Goal: Task Accomplishment & Management: Use online tool/utility

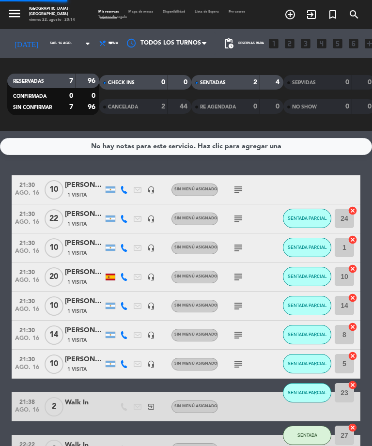
select select "es"
select select "dinner"
click at [113, 188] on div at bounding box center [110, 189] width 10 height 6
click at [45, 46] on input "sáb. 16 ago." at bounding box center [70, 44] width 51 height 14
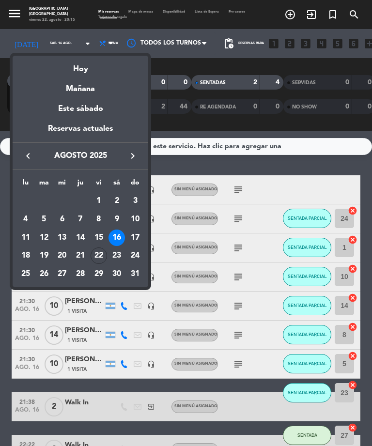
click at [65, 75] on div "Mañana" at bounding box center [80, 85] width 135 height 20
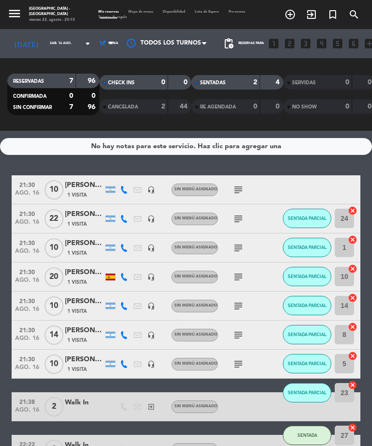
type input "sáb. 23 ago."
click at [45, 44] on input "sáb. 23 ago." at bounding box center [70, 44] width 51 height 14
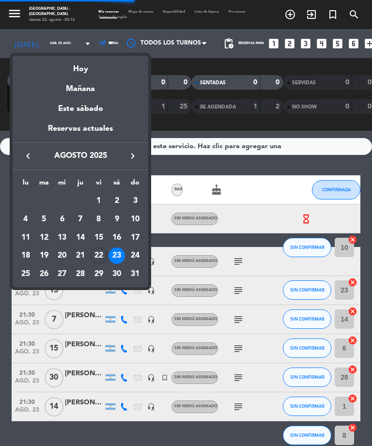
select select "dinner"
click at [75, 73] on div "Hoy" at bounding box center [80, 66] width 135 height 20
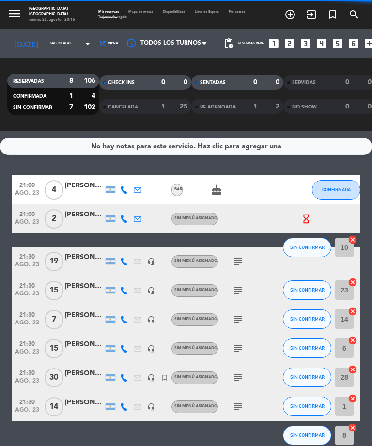
type input "vie. 22 ago."
select select "dinner"
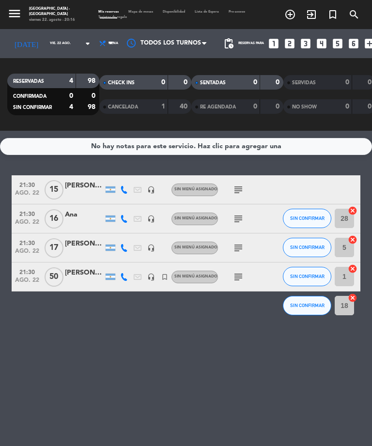
click at [135, 12] on span "Mapa de mesas" at bounding box center [140, 11] width 34 height 3
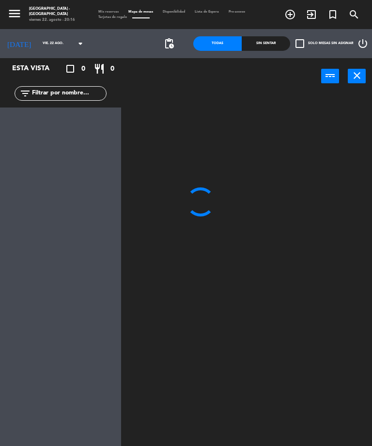
select select "dinner"
select select "1235"
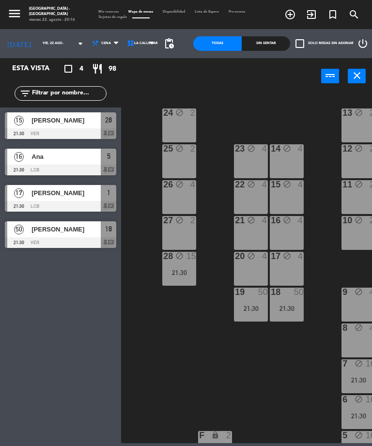
click at [9, 394] on div "Esta vista crop_square 4 restaurant 98 filter_list 15 [PERSON_NAME] 21:30 VER 2…" at bounding box center [60, 252] width 121 height 388
click at [370, 417] on div "21:30" at bounding box center [358, 415] width 34 height 7
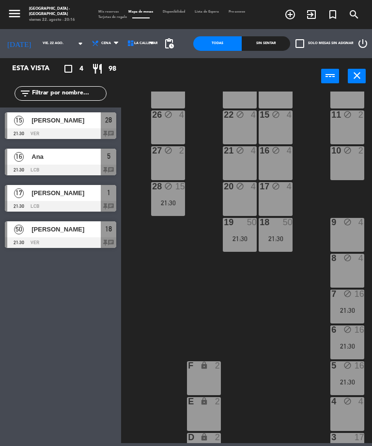
scroll to position [70, 11]
click at [344, 269] on div "8 block 4" at bounding box center [347, 271] width 34 height 34
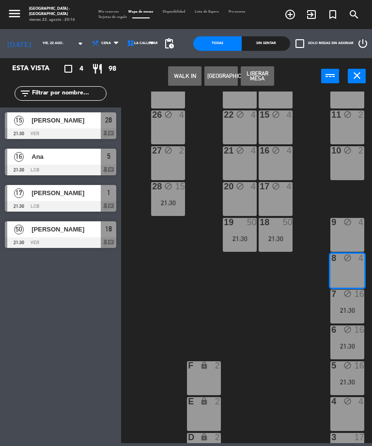
click at [178, 76] on button "WALK IN" at bounding box center [184, 75] width 33 height 19
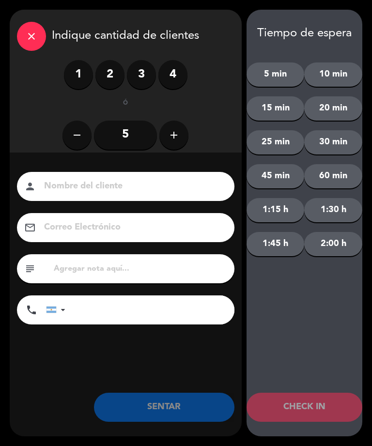
click at [110, 80] on label "2" at bounding box center [109, 74] width 29 height 29
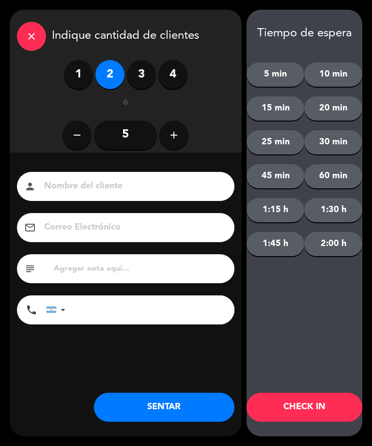
click at [96, 182] on input at bounding box center [132, 186] width 179 height 15
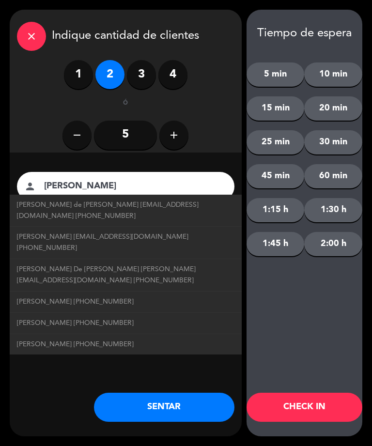
type input "[PERSON_NAME]"
click at [219, 135] on div "remove 5 add" at bounding box center [125, 135] width 217 height 34
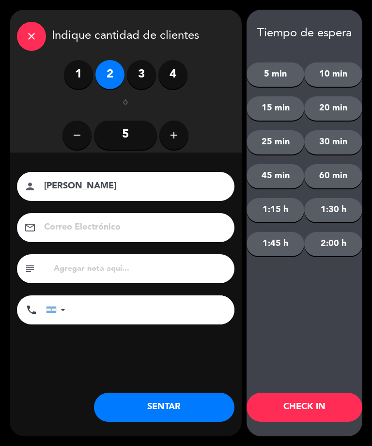
click at [150, 402] on button "SENTAR" at bounding box center [164, 406] width 140 height 29
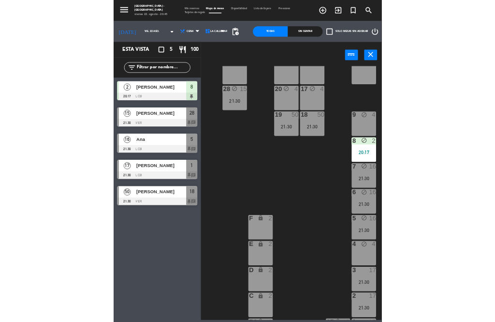
scroll to position [135, 11]
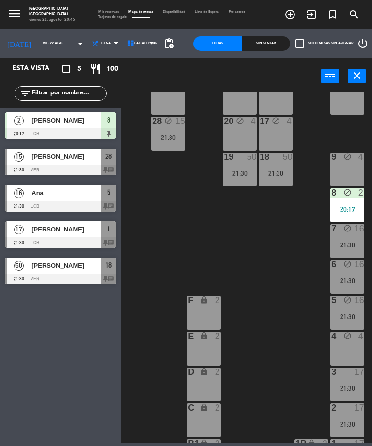
click at [202, 351] on div "E lock 2" at bounding box center [204, 348] width 34 height 34
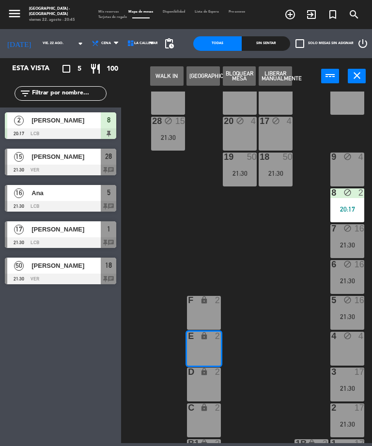
click at [159, 69] on button "WALK IN" at bounding box center [166, 75] width 33 height 19
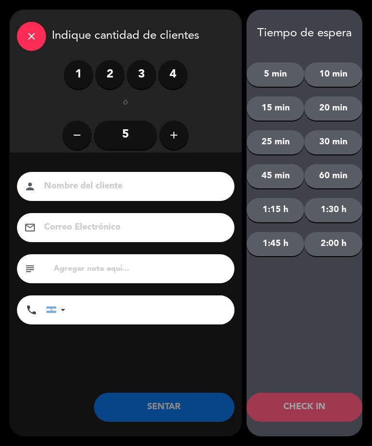
click at [74, 75] on label "1" at bounding box center [78, 74] width 29 height 29
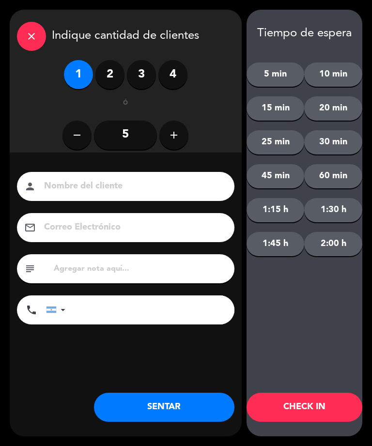
click at [148, 415] on button "SENTAR" at bounding box center [164, 406] width 140 height 29
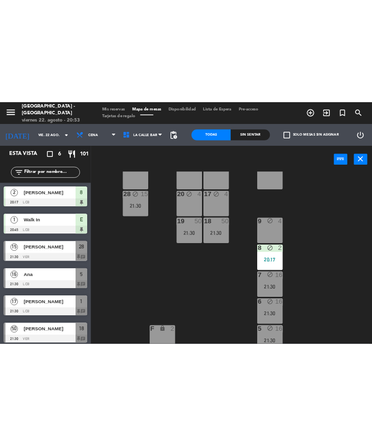
scroll to position [135, 0]
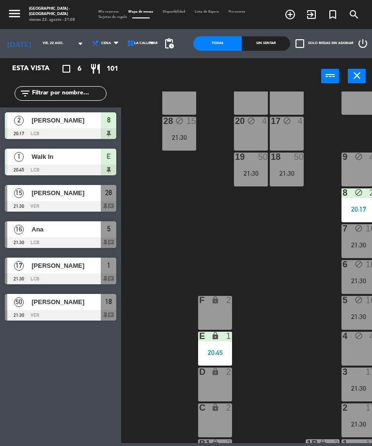
click at [45, 227] on span "Ana" at bounding box center [65, 229] width 69 height 10
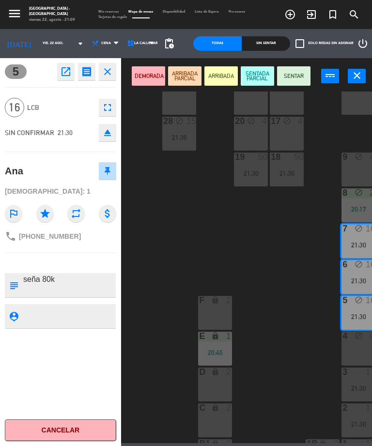
click at [256, 76] on button "SENTADA PARCIAL" at bounding box center [256, 75] width 33 height 19
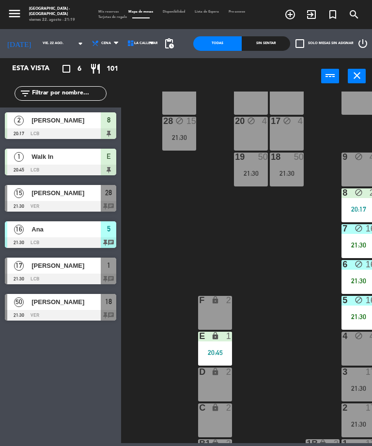
click at [47, 305] on span "[PERSON_NAME]" at bounding box center [65, 302] width 69 height 10
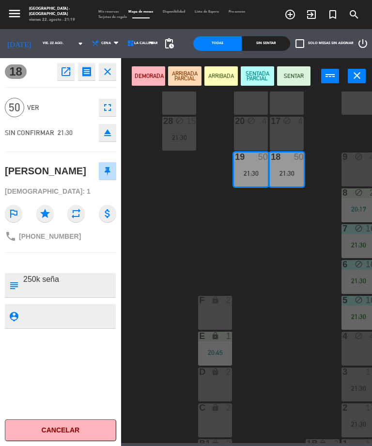
click at [255, 77] on button "SENTADA PARCIAL" at bounding box center [256, 75] width 33 height 19
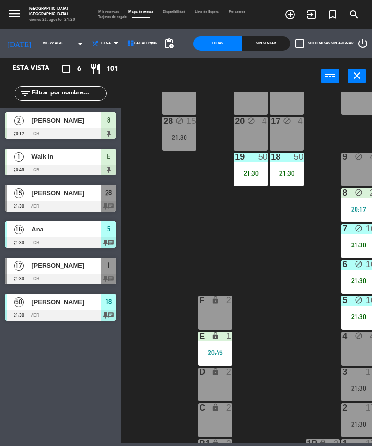
click at [53, 275] on div at bounding box center [60, 278] width 111 height 11
click at [46, 270] on span "[PERSON_NAME]" at bounding box center [65, 265] width 69 height 10
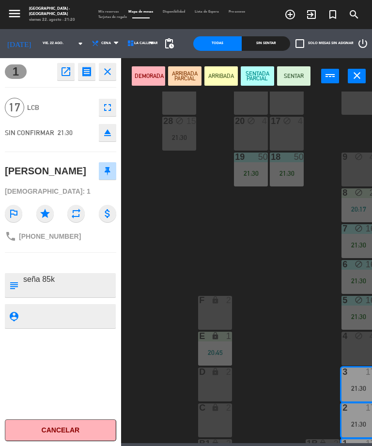
click at [251, 75] on button "SENTADA PARCIAL" at bounding box center [256, 75] width 33 height 19
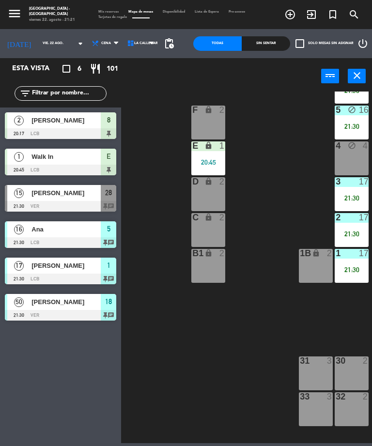
scroll to position [325, 7]
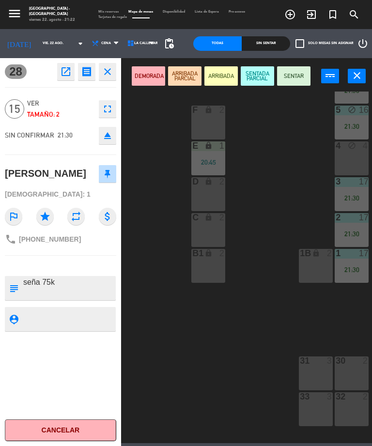
click at [255, 75] on button "SENTADA PARCIAL" at bounding box center [256, 75] width 33 height 19
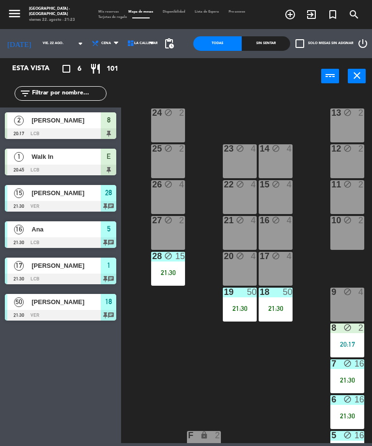
scroll to position [0, 12]
click at [335, 340] on div "20:17" at bounding box center [347, 343] width 34 height 7
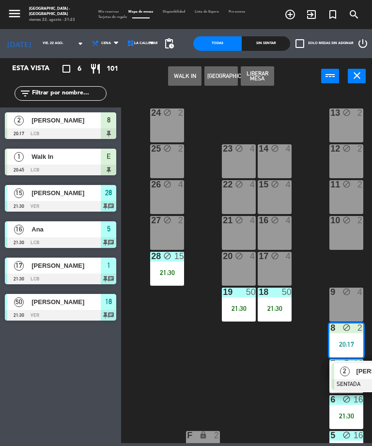
click at [344, 299] on div "9 block 4" at bounding box center [346, 304] width 34 height 34
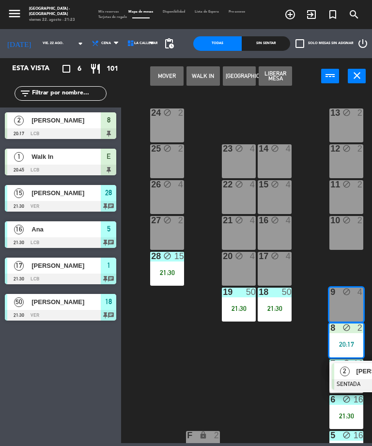
click at [160, 67] on button "Mover" at bounding box center [166, 75] width 33 height 19
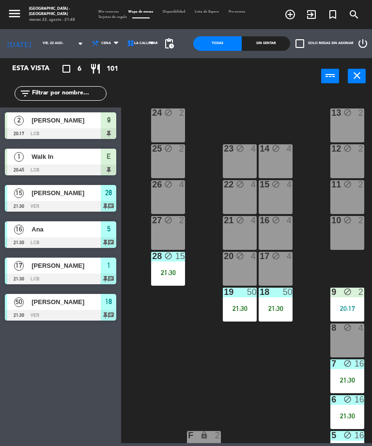
click at [8, 399] on div "Esta vista crop_square 6 restaurant 101 filter_list 2 [PERSON_NAME] 20:17 LCB 9…" at bounding box center [60, 252] width 121 height 388
click at [350, 340] on div "8 block 4" at bounding box center [347, 340] width 34 height 34
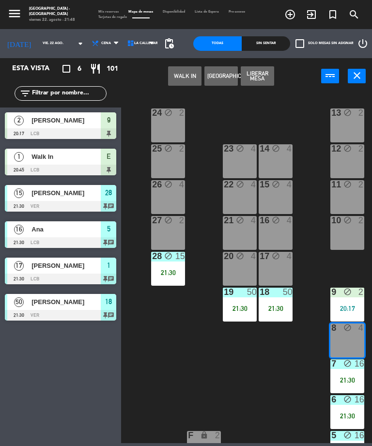
click at [179, 73] on button "WALK IN" at bounding box center [184, 75] width 33 height 19
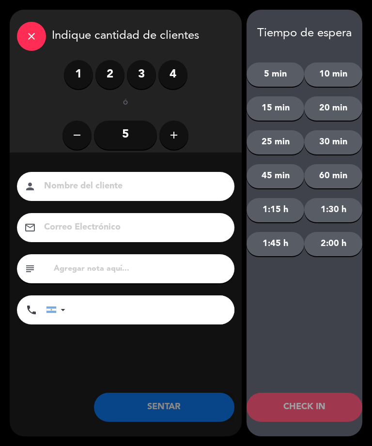
scroll to position [0, 11]
click at [101, 71] on label "2" at bounding box center [109, 74] width 29 height 29
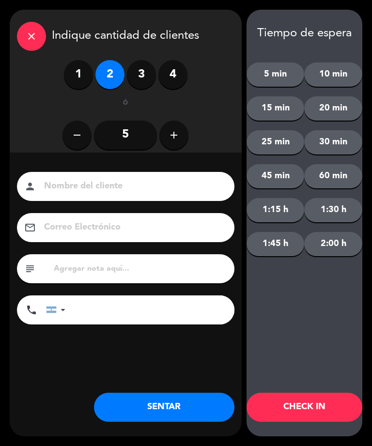
click at [150, 404] on button "SENTAR" at bounding box center [164, 406] width 140 height 29
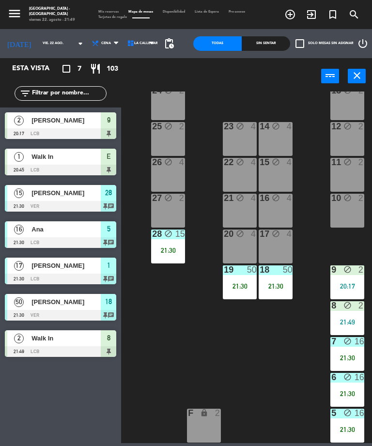
scroll to position [23, 11]
click at [9, 12] on icon "menu" at bounding box center [14, 13] width 15 height 15
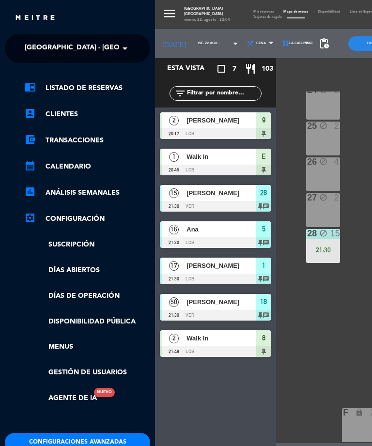
click at [39, 50] on span "[GEOGRAPHIC_DATA] - [GEOGRAPHIC_DATA]" at bounding box center [99, 48] width 149 height 20
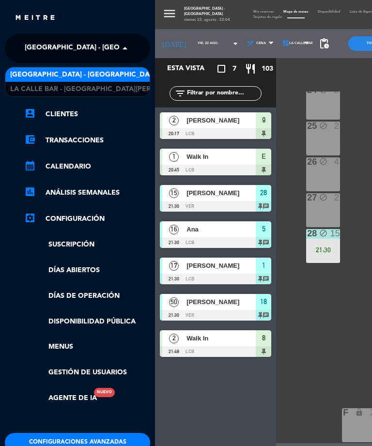
scroll to position [1, 0]
click at [55, 48] on span "[GEOGRAPHIC_DATA] - [GEOGRAPHIC_DATA]" at bounding box center [99, 47] width 149 height 20
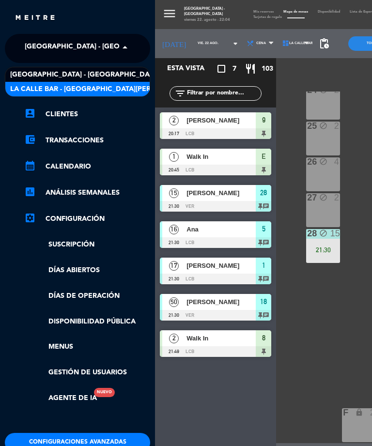
click at [59, 90] on span "La Calle Bar - [GEOGRAPHIC_DATA][PERSON_NAME]" at bounding box center [100, 89] width 181 height 11
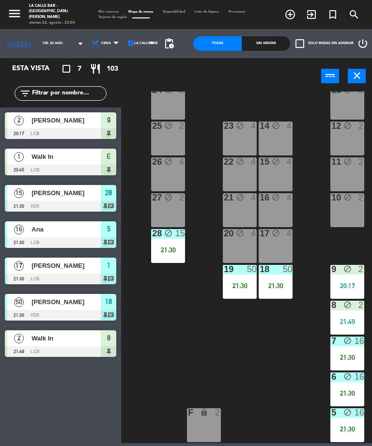
select select "dinner"
select select "2084"
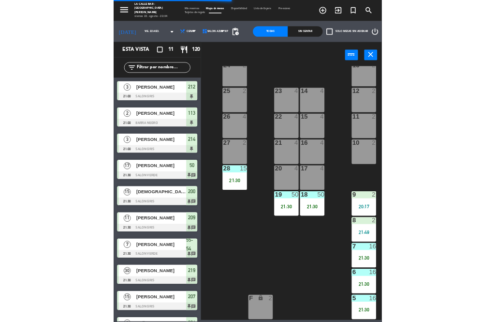
scroll to position [0, 11]
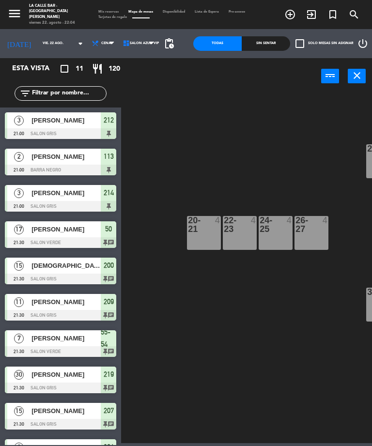
click at [172, 150] on div "28 10 29 10 20-21 4 22-23 4 24-25 4 26-27 4 VIP lock 1 30 15 31 15" at bounding box center [248, 266] width 247 height 351
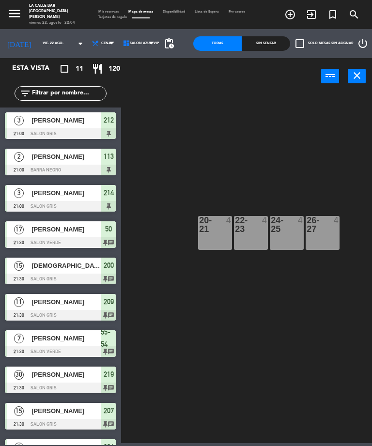
scroll to position [62, 0]
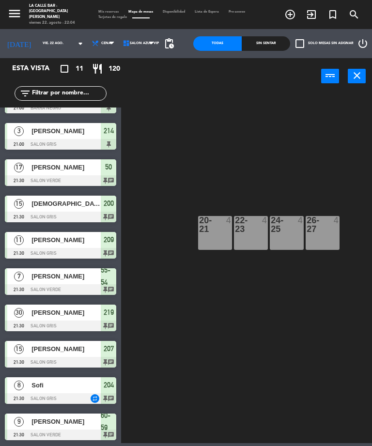
click at [168, 356] on div "28 10 29 10 20-21 4 22-23 4 24-25 4 26-27 4 VIP lock 1 30 15 31 15" at bounding box center [248, 266] width 247 height 351
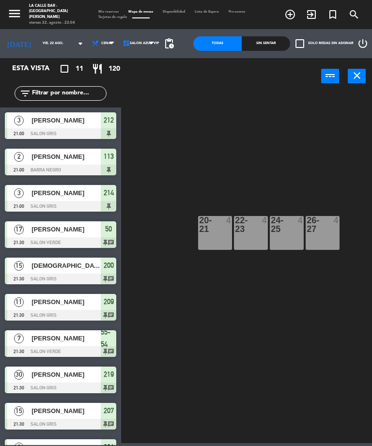
scroll to position [0, 0]
click at [20, 19] on icon "menu" at bounding box center [14, 13] width 15 height 15
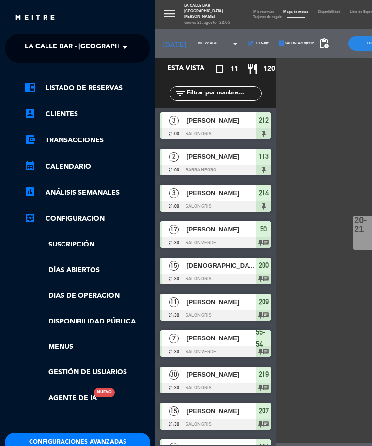
click at [41, 54] on span "La Calle Bar - [GEOGRAPHIC_DATA][PERSON_NAME]" at bounding box center [115, 47] width 181 height 20
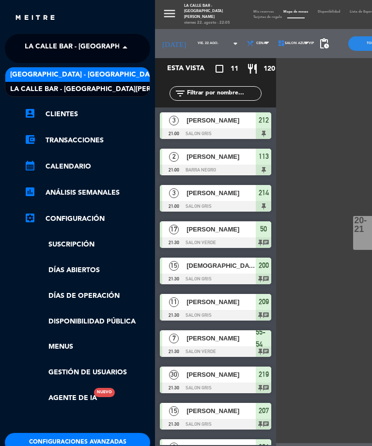
click at [35, 77] on span "[GEOGRAPHIC_DATA] - [GEOGRAPHIC_DATA]" at bounding box center [84, 74] width 149 height 11
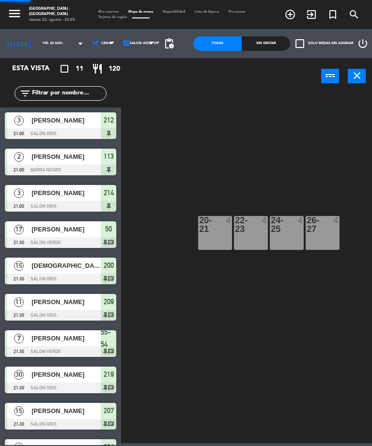
select select "dinner"
select select "1235"
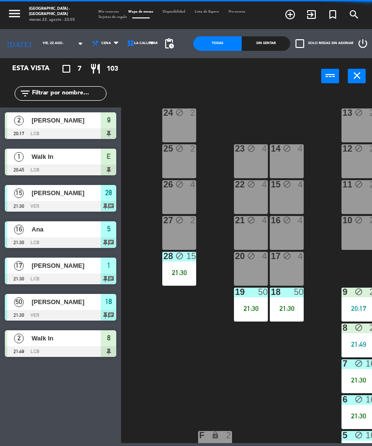
click at [163, 196] on div "26 block 4" at bounding box center [179, 197] width 34 height 34
click at [162, 358] on div "24 block 2 13 block 2 23 block 4 14 block 4 25 block 2 12 block 2 15 block 4 22…" at bounding box center [248, 266] width 247 height 351
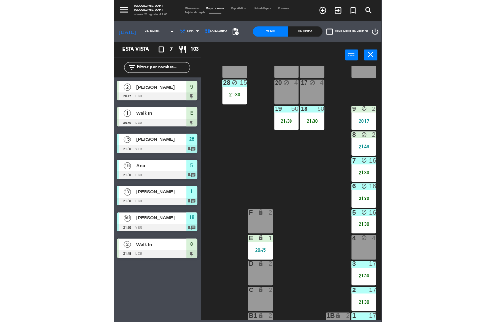
scroll to position [136, 11]
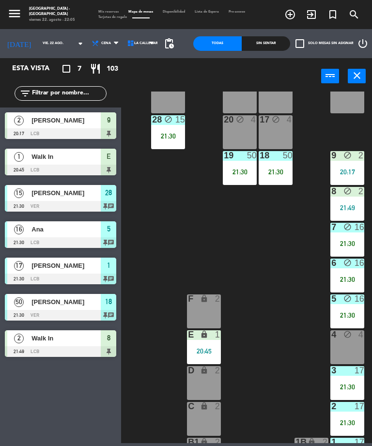
click at [197, 380] on div "D lock 2" at bounding box center [204, 383] width 34 height 34
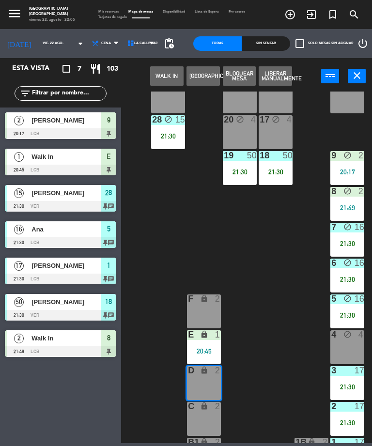
click at [158, 77] on button "WALK IN" at bounding box center [166, 75] width 33 height 19
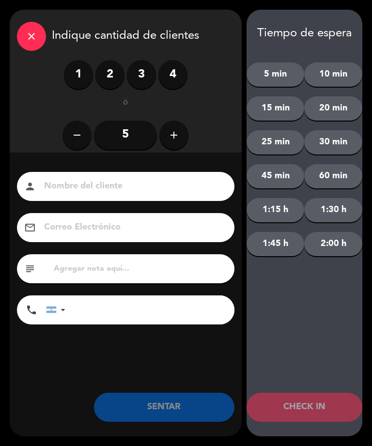
click at [130, 132] on input "5" at bounding box center [125, 134] width 63 height 29
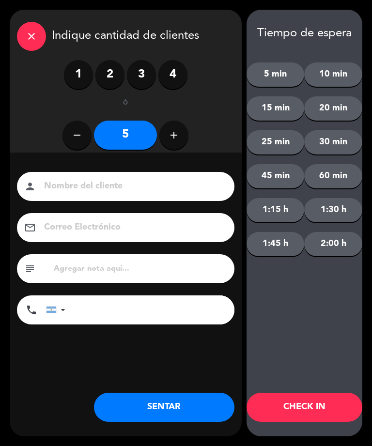
click at [128, 410] on button "SENTAR" at bounding box center [164, 406] width 140 height 29
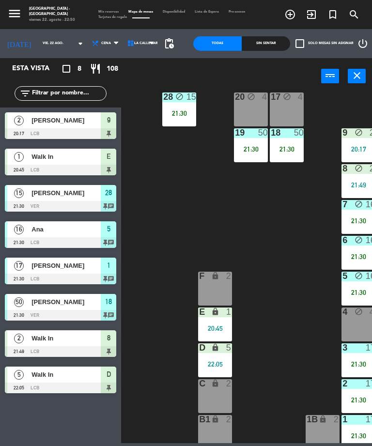
scroll to position [153, 0]
